Goal: Entertainment & Leisure: Consume media (video, audio)

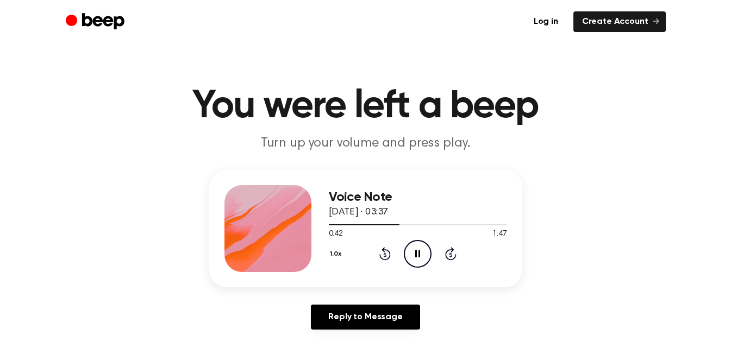
click at [424, 248] on icon "Pause Audio" at bounding box center [418, 254] width 28 height 28
click at [331, 226] on div at bounding box center [418, 224] width 178 height 9
click at [425, 254] on icon "Play Audio" at bounding box center [418, 254] width 28 height 28
click at [331, 225] on div at bounding box center [355, 225] width 52 height 1
click at [422, 260] on icon "Pause Audio" at bounding box center [418, 254] width 28 height 28
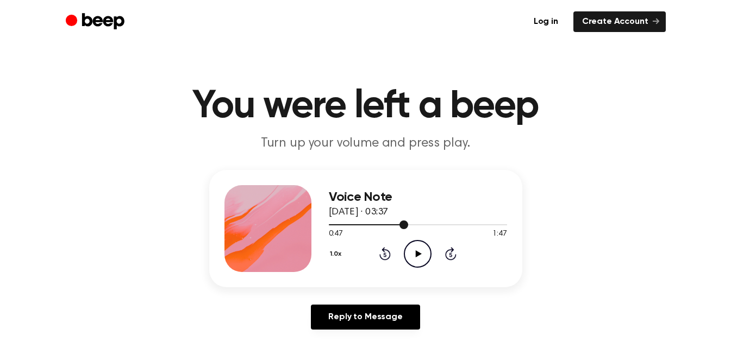
click at [331, 226] on div at bounding box center [418, 224] width 178 height 9
click at [424, 261] on icon "Play Audio" at bounding box center [418, 254] width 28 height 28
click at [329, 223] on div at bounding box center [418, 224] width 178 height 9
click at [421, 246] on icon "Pause Audio" at bounding box center [418, 254] width 28 height 28
click at [415, 251] on icon "Play Audio" at bounding box center [418, 254] width 28 height 28
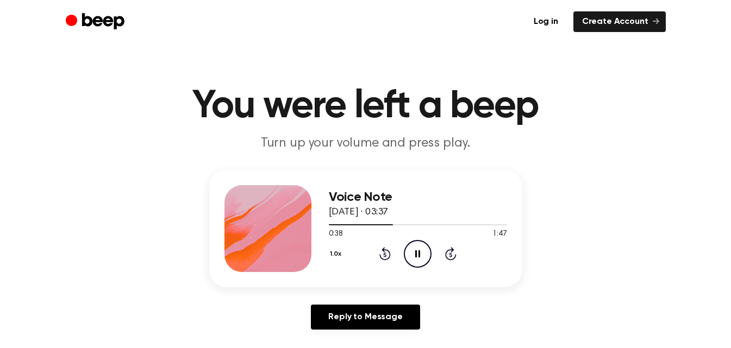
click at [415, 251] on icon "Pause Audio" at bounding box center [418, 254] width 28 height 28
click at [422, 258] on icon "Play Audio" at bounding box center [418, 254] width 28 height 28
click at [422, 258] on icon "Pause Audio" at bounding box center [418, 254] width 28 height 28
click at [331, 225] on div at bounding box center [418, 224] width 178 height 9
click at [424, 256] on icon "Play Audio" at bounding box center [418, 254] width 28 height 28
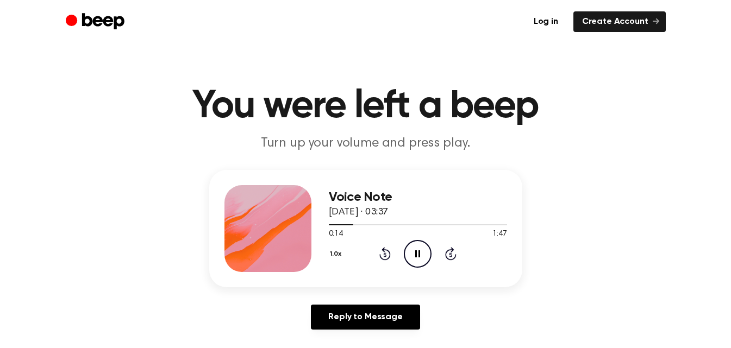
click at [418, 254] on icon "Pause Audio" at bounding box center [418, 254] width 28 height 28
click at [329, 226] on div at bounding box center [418, 224] width 178 height 9
click at [422, 251] on icon "Play Audio" at bounding box center [418, 254] width 28 height 28
click at [416, 257] on icon at bounding box center [417, 254] width 5 height 7
click at [415, 253] on icon "Play Audio" at bounding box center [418, 254] width 28 height 28
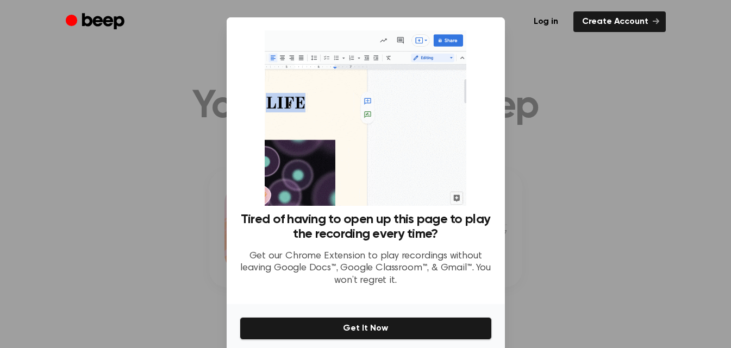
click at [554, 83] on div at bounding box center [365, 174] width 731 height 348
click at [577, 85] on div at bounding box center [365, 174] width 731 height 348
click at [180, 61] on div at bounding box center [365, 174] width 731 height 348
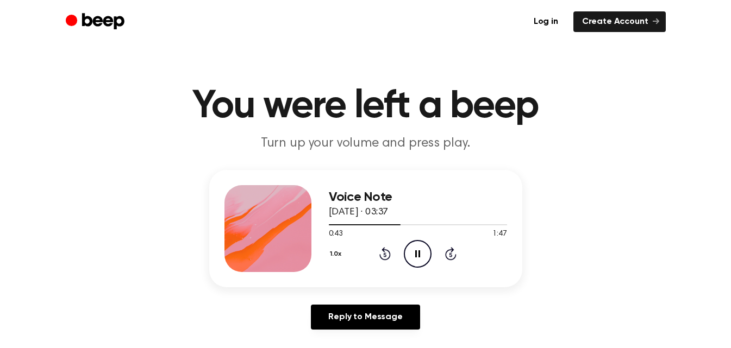
click at [414, 249] on icon "Pause Audio" at bounding box center [418, 254] width 28 height 28
click at [415, 254] on icon "Play Audio" at bounding box center [418, 254] width 28 height 28
click at [415, 254] on icon "Pause Audio" at bounding box center [418, 254] width 28 height 28
click at [410, 223] on div at bounding box center [418, 224] width 178 height 9
click at [423, 253] on icon "Play Audio" at bounding box center [418, 254] width 28 height 28
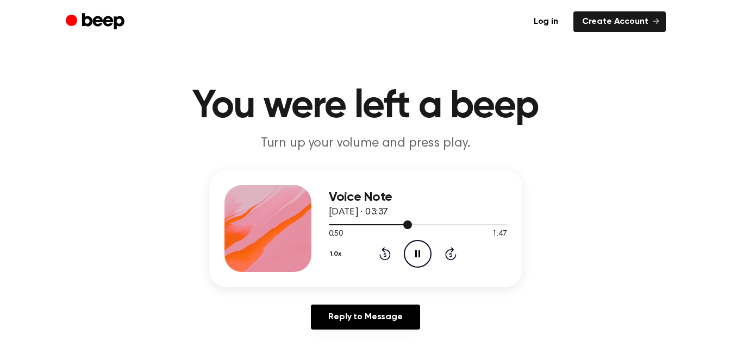
click at [401, 221] on div at bounding box center [418, 224] width 178 height 9
click at [414, 245] on icon "Play Audio" at bounding box center [418, 254] width 28 height 28
click at [420, 253] on icon at bounding box center [417, 254] width 5 height 7
click at [424, 250] on icon "Play Audio" at bounding box center [418, 254] width 28 height 28
click at [422, 254] on icon "Pause Audio" at bounding box center [418, 254] width 28 height 28
